Goal: Contribute content

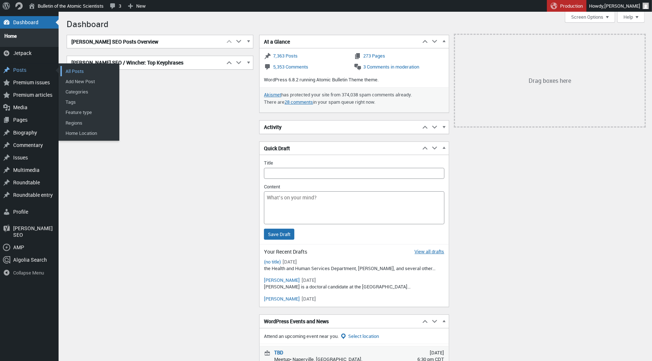
click at [80, 67] on link "All Posts" at bounding box center [89, 71] width 59 height 10
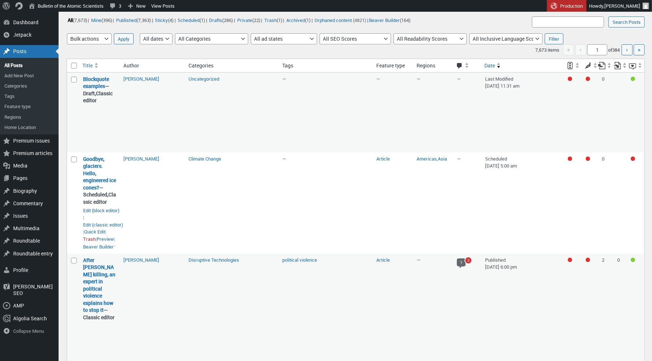
scroll to position [112, 0]
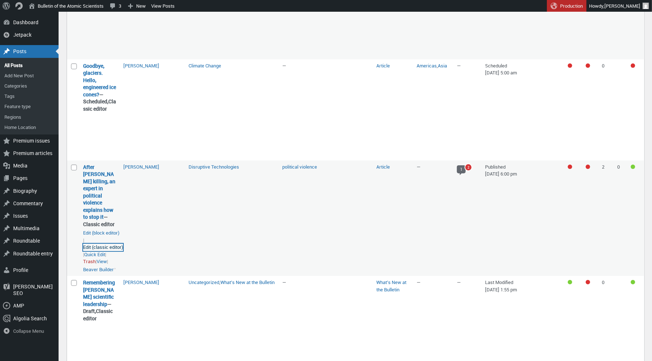
click at [107, 251] on link "Edit (classic editor)" at bounding box center [103, 247] width 40 height 7
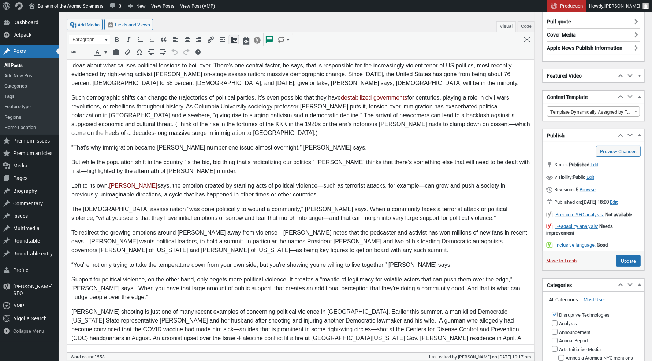
scroll to position [90, 0]
click at [91, 241] on p "To redirect the growing emotions around Kirk away from violence—Pape notes that…" at bounding box center [300, 241] width 459 height 26
click at [92, 241] on p "To redirect the growing emotions around Kirk away from violence—Pape notes that…" at bounding box center [300, 241] width 459 height 26
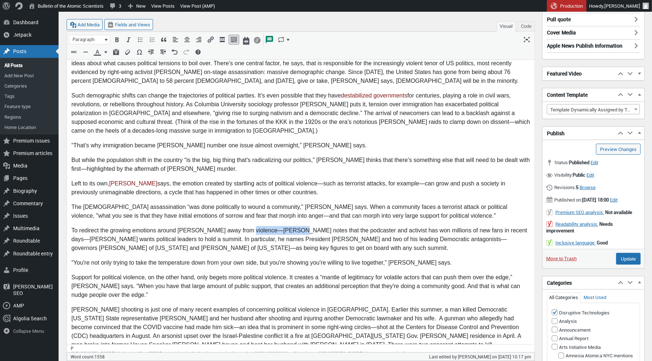
drag, startPoint x: 288, startPoint y: 230, endPoint x: 246, endPoint y: 228, distance: 41.8
click at [246, 228] on p "To redirect the growing emotions around Kirk away from violence—Pape notes that…" at bounding box center [300, 239] width 459 height 26
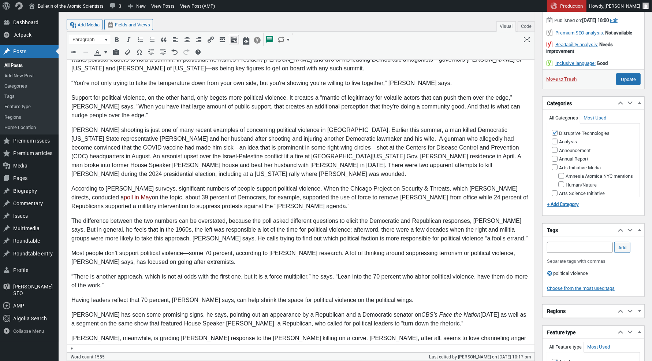
scroll to position [274, 0]
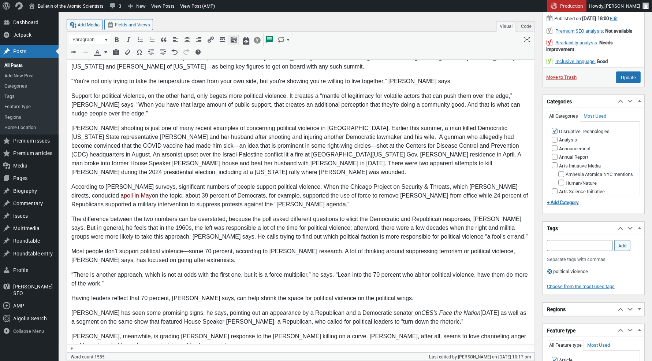
click at [102, 251] on p "Most people don’t support political violence—some 70 percent, according to Pape…" at bounding box center [300, 256] width 459 height 18
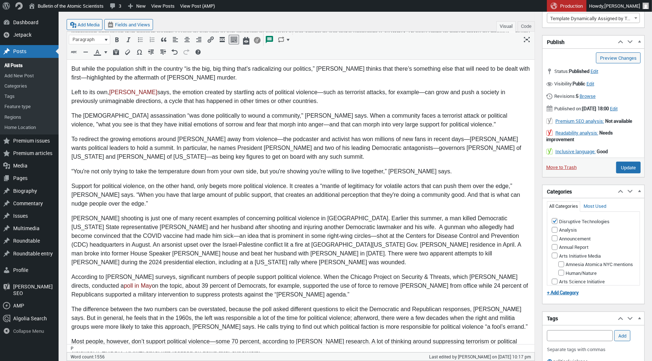
scroll to position [178, 0]
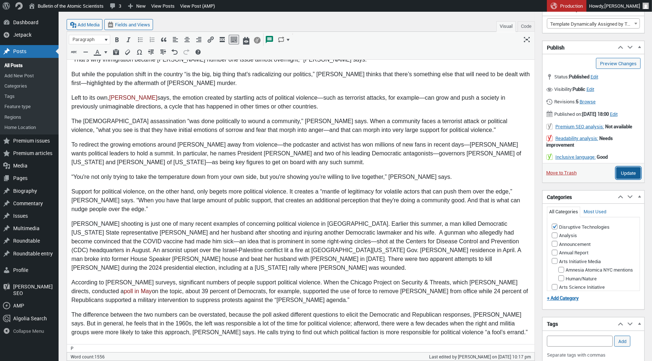
click at [633, 179] on input "Update" at bounding box center [629, 173] width 25 height 12
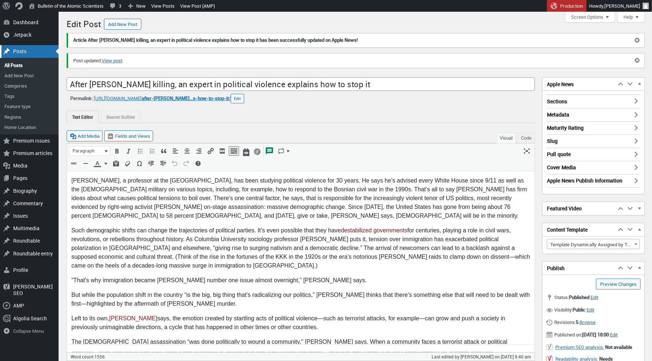
click at [28, 52] on div "Posts" at bounding box center [29, 51] width 59 height 12
